Goal: Transaction & Acquisition: Book appointment/travel/reservation

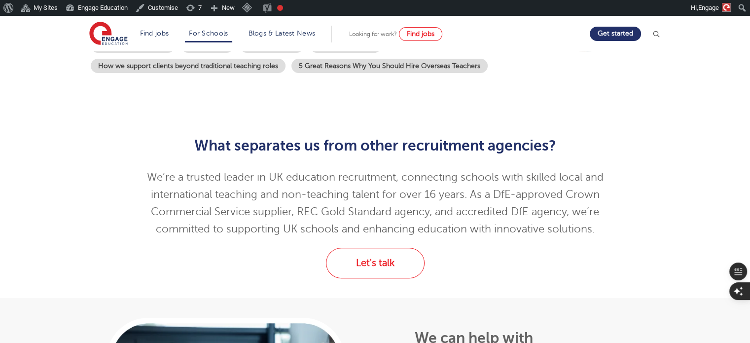
scroll to position [221, 0]
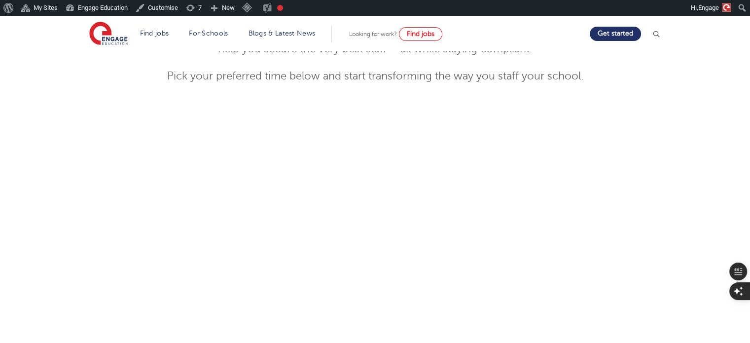
scroll to position [219, 0]
